Goal: Task Accomplishment & Management: Complete application form

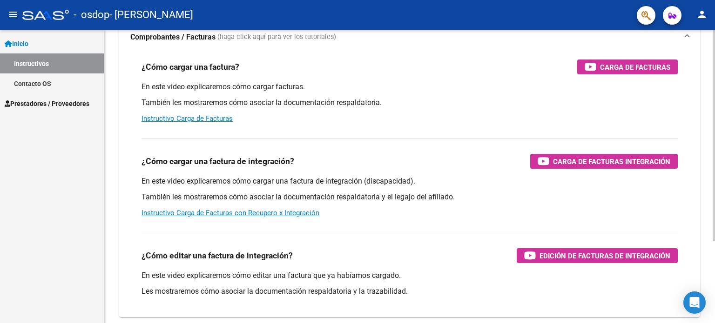
scroll to position [93, 0]
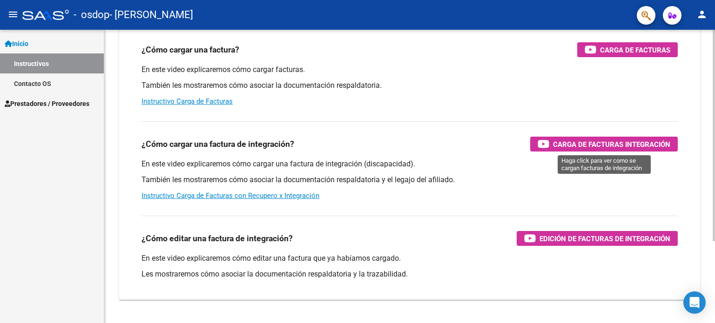
click at [603, 145] on span "Carga de Facturas Integración" at bounding box center [611, 145] width 117 height 12
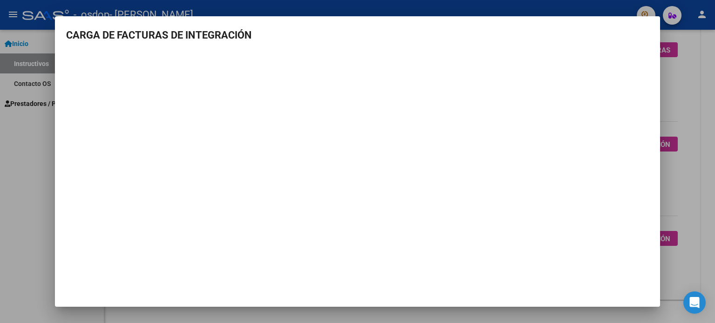
click at [634, 33] on h3 "CARGA DE FACTURAS DE INTEGRACIÓN" at bounding box center [357, 34] width 582 height 15
click at [678, 85] on div at bounding box center [357, 161] width 715 height 323
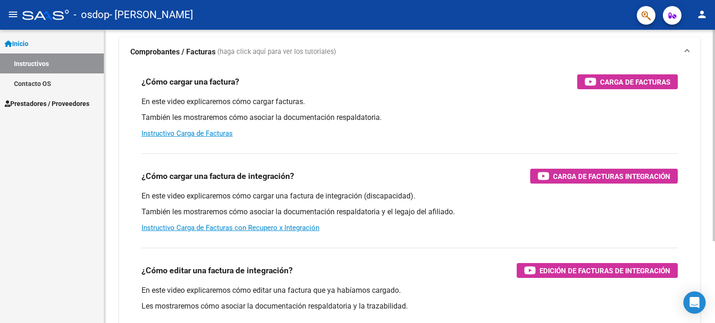
scroll to position [0, 0]
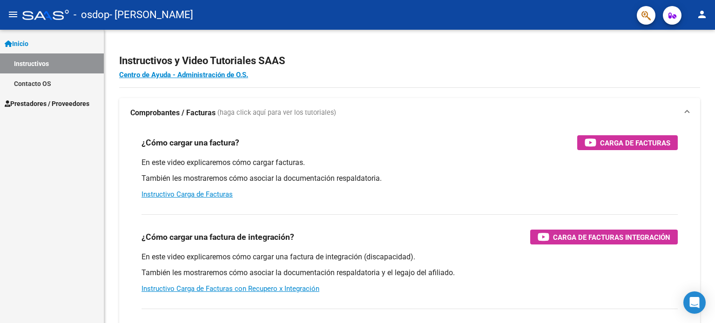
click at [47, 101] on span "Prestadores / Proveedores" at bounding box center [47, 104] width 85 height 10
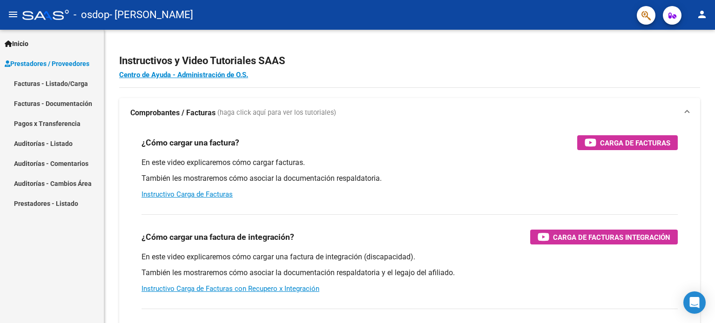
click at [58, 83] on link "Facturas - Listado/Carga" at bounding box center [52, 84] width 104 height 20
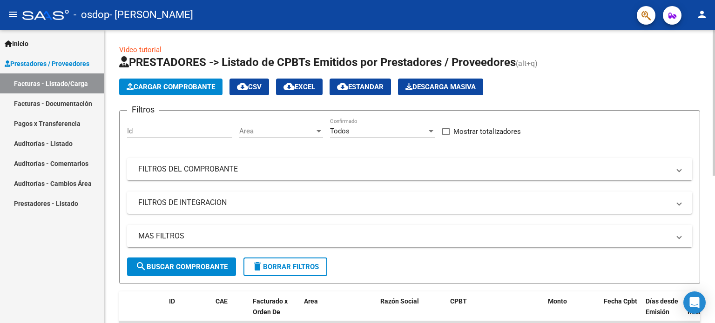
click at [150, 85] on span "Cargar Comprobante" at bounding box center [171, 87] width 88 height 8
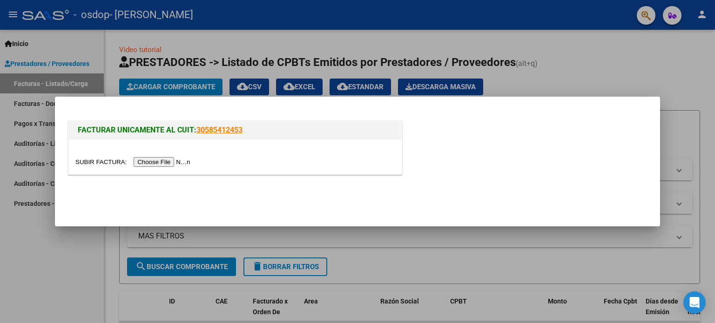
click at [149, 162] on input "file" at bounding box center [134, 162] width 118 height 10
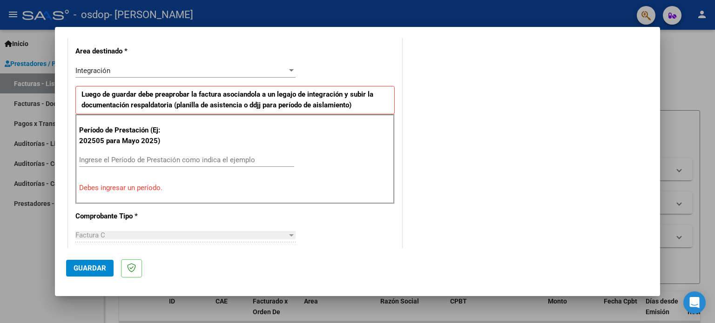
scroll to position [233, 0]
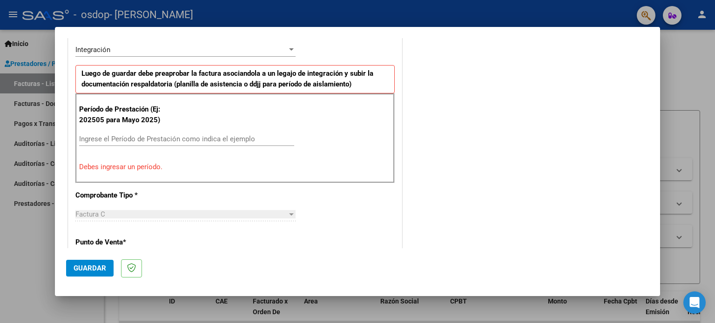
click at [156, 139] on input "Ingrese el Período de Prestación como indica el ejemplo" at bounding box center [186, 139] width 215 height 8
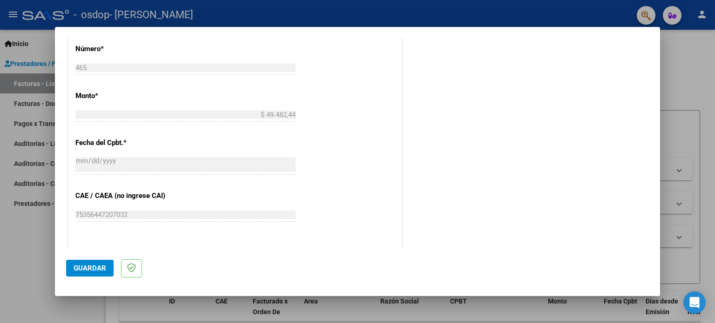
scroll to position [465, 0]
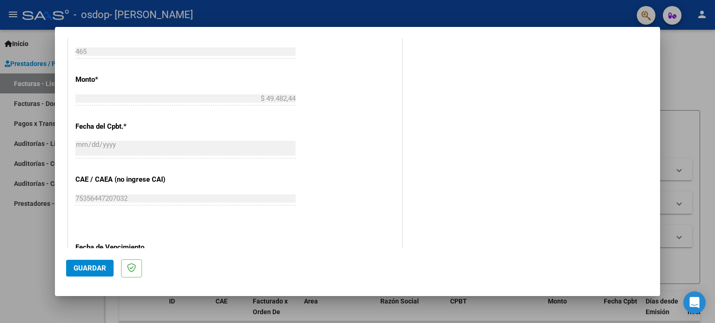
type input "202508"
click at [120, 127] on p "Fecha del Cpbt. *" at bounding box center [123, 126] width 96 height 11
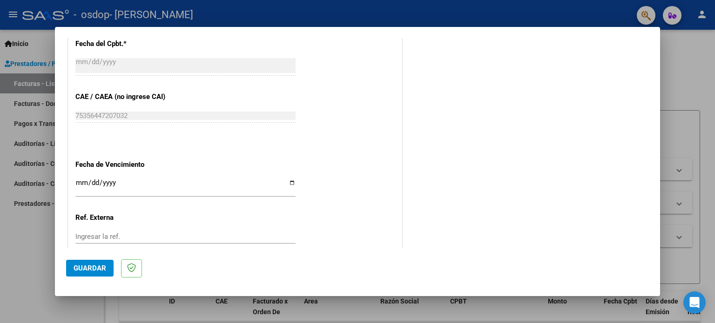
scroll to position [558, 0]
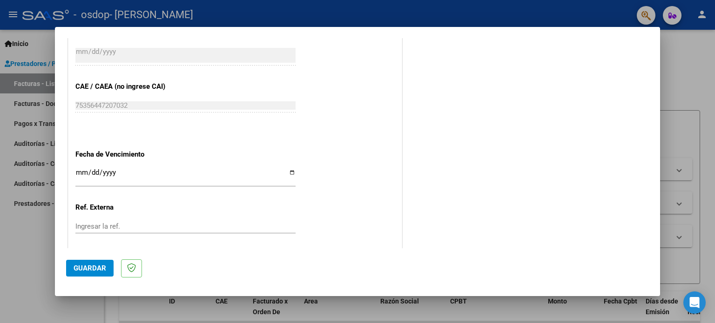
click at [102, 173] on input "Ingresar la fecha" at bounding box center [185, 176] width 220 height 15
click at [286, 172] on input "Ingresar la fecha" at bounding box center [185, 176] width 220 height 15
type input "[DATE]"
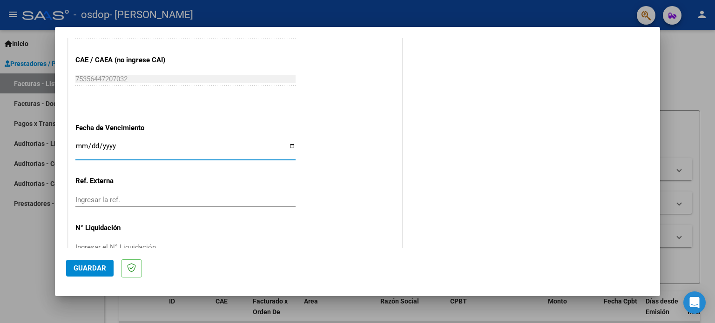
scroll to position [607, 0]
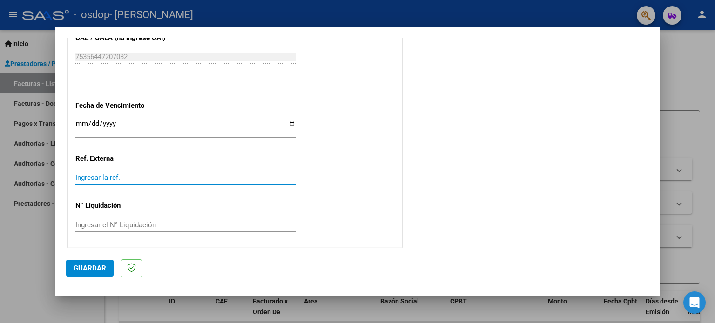
click at [103, 178] on input "Ingresar la ref." at bounding box center [185, 178] width 220 height 8
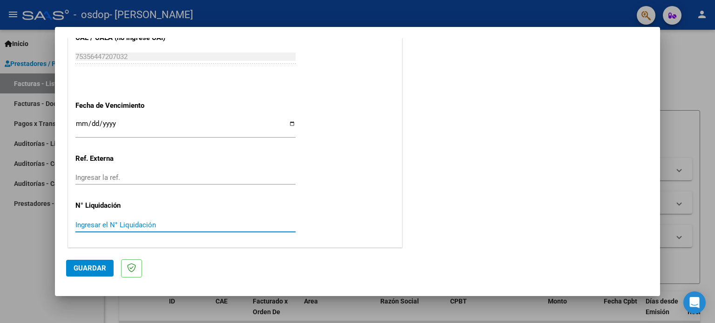
click at [106, 222] on input "Ingresar el N° Liquidación" at bounding box center [185, 225] width 220 height 8
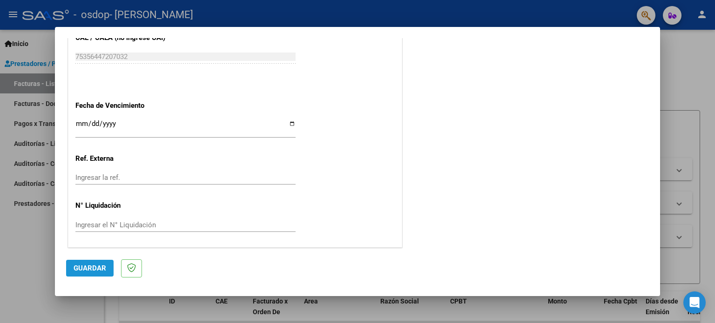
click at [100, 272] on span "Guardar" at bounding box center [90, 268] width 33 height 8
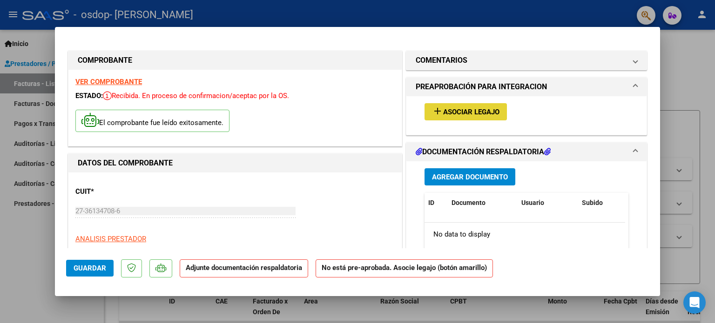
click at [443, 114] on span "Asociar Legajo" at bounding box center [471, 112] width 56 height 8
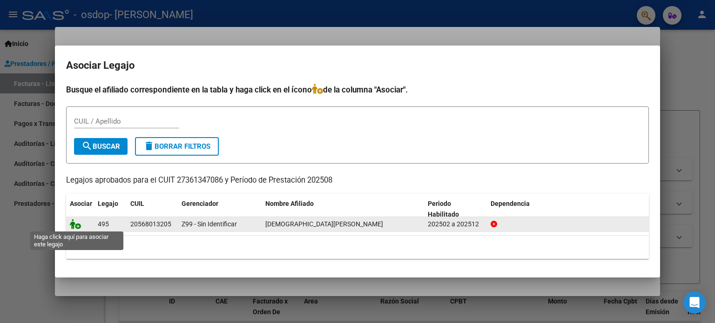
click at [76, 228] on icon at bounding box center [75, 224] width 11 height 10
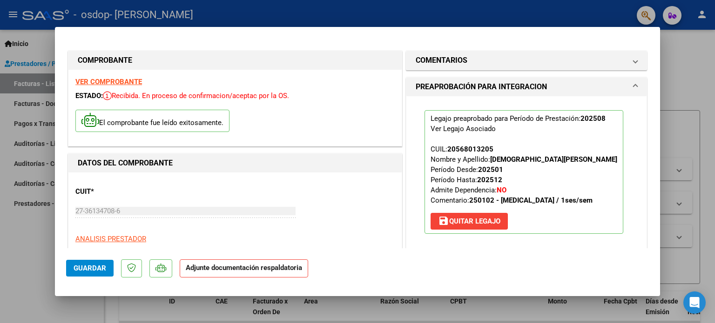
click at [633, 85] on span at bounding box center [635, 86] width 4 height 11
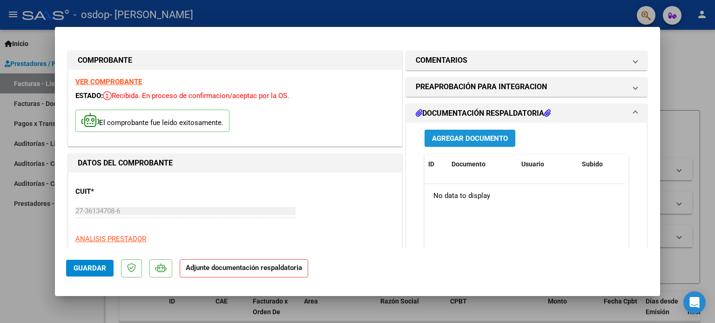
click at [458, 141] on span "Agregar Documento" at bounding box center [470, 138] width 76 height 8
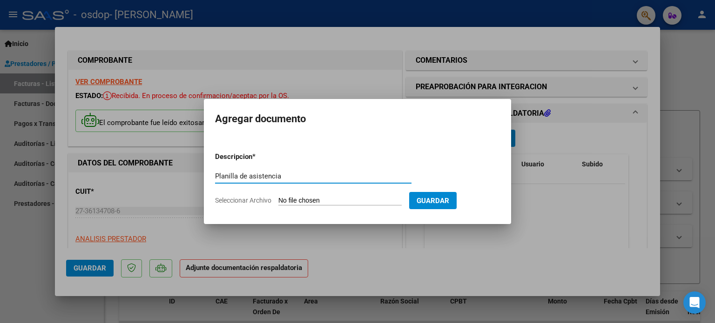
type input "Planilla de asistencia"
click at [315, 202] on input "Seleccionar Archivo" at bounding box center [339, 201] width 123 height 9
type input "C:\fakepath\asistencia [PERSON_NAME][DATE].pdf"
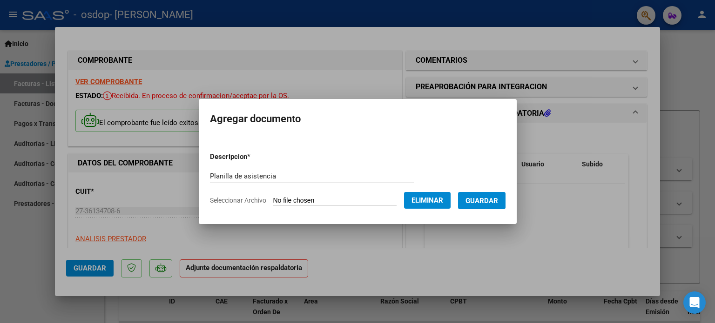
click at [489, 200] on span "Guardar" at bounding box center [481, 201] width 33 height 8
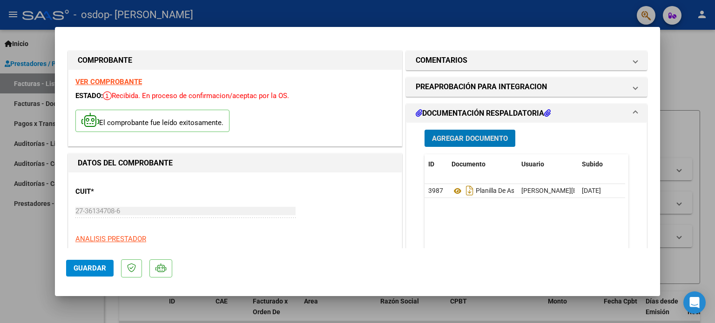
click at [87, 269] on span "Guardar" at bounding box center [90, 268] width 33 height 8
click at [642, 16] on div at bounding box center [357, 161] width 715 height 323
type input "$ 0,00"
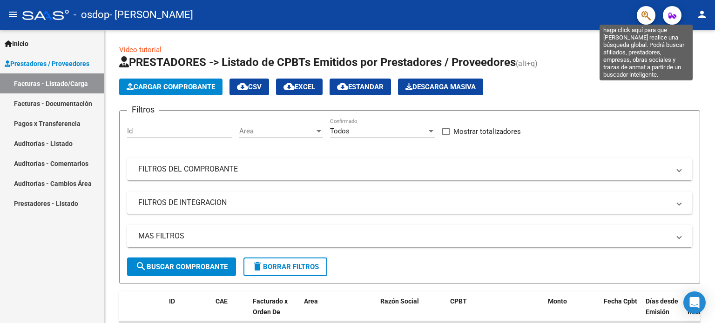
click at [642, 15] on icon "button" at bounding box center [645, 15] width 9 height 11
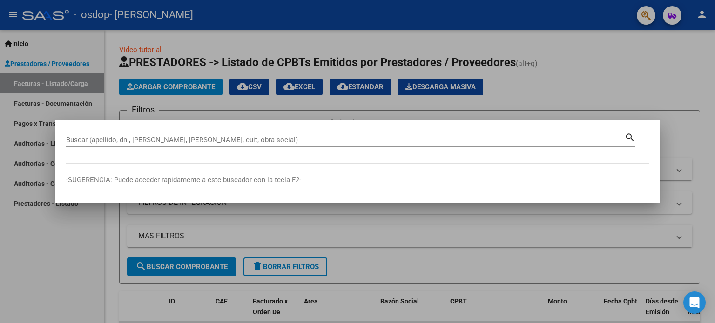
click at [632, 100] on div at bounding box center [357, 161] width 715 height 323
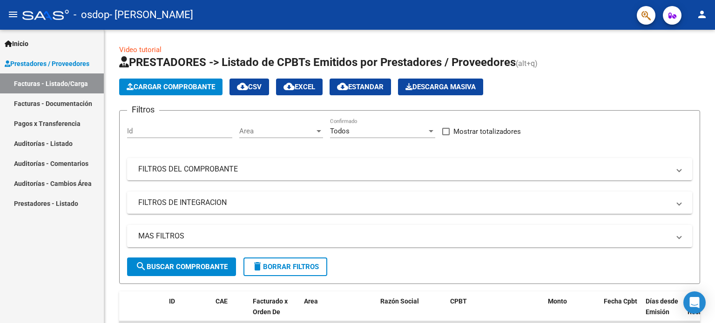
click at [37, 85] on link "Facturas - Listado/Carga" at bounding box center [52, 84] width 104 height 20
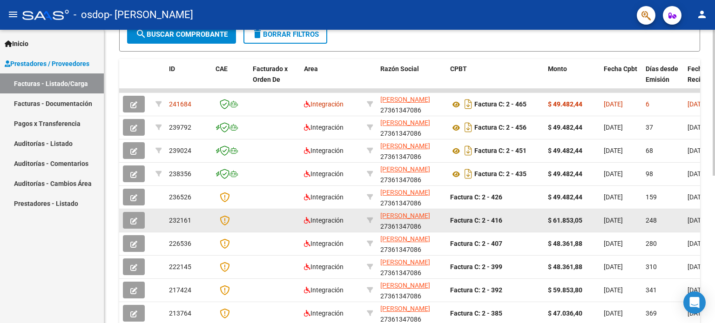
scroll to position [186, 0]
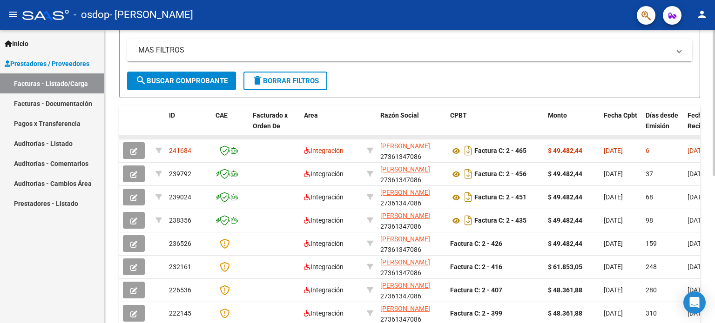
drag, startPoint x: 686, startPoint y: 135, endPoint x: 672, endPoint y: 135, distance: 13.5
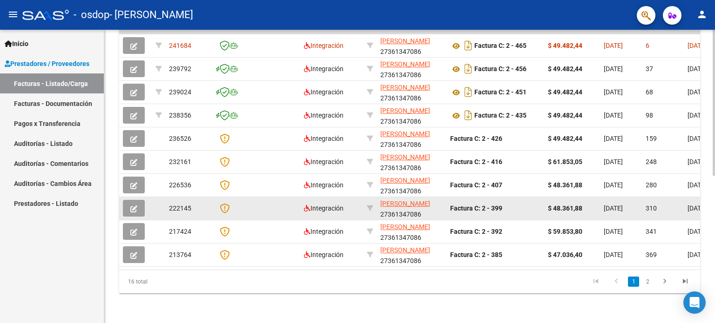
scroll to position [250, 0]
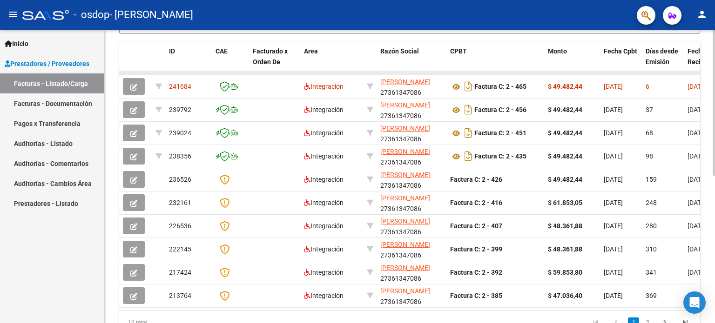
drag, startPoint x: 691, startPoint y: 71, endPoint x: 673, endPoint y: 70, distance: 18.2
drag, startPoint x: 673, startPoint y: 70, endPoint x: 703, endPoint y: 70, distance: 29.8
click at [703, 70] on div "Video tutorial PRESTADORES -> Listado de CPBTs Emitidos por Prestadores / Prove…" at bounding box center [409, 71] width 610 height 585
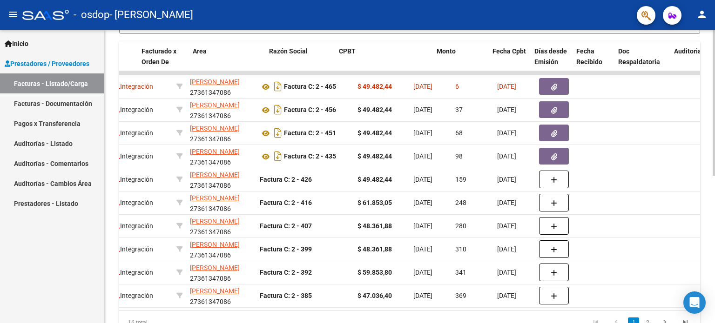
scroll to position [0, 0]
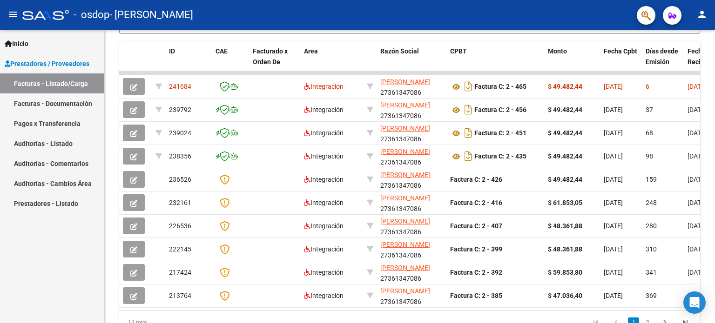
click at [700, 13] on mat-icon "person" at bounding box center [701, 14] width 11 height 11
click at [677, 63] on button "exit_to_app Salir" at bounding box center [682, 61] width 57 height 22
